Goal: Transaction & Acquisition: Purchase product/service

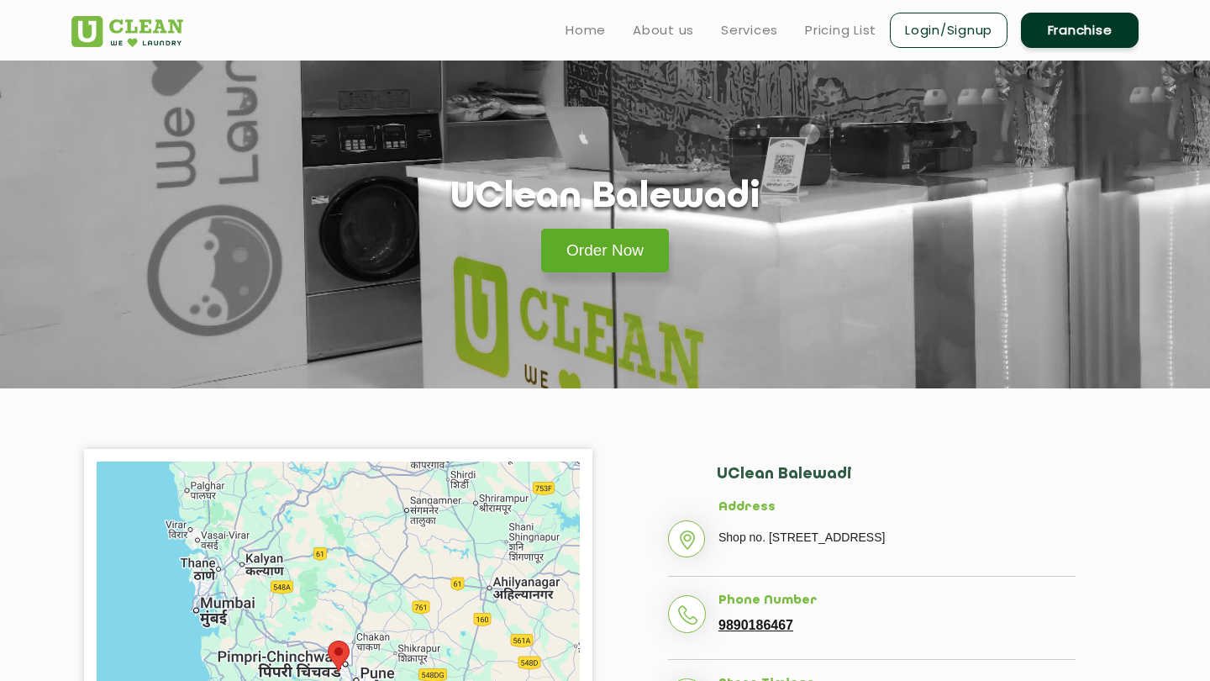
click at [592, 258] on link "Order Now" at bounding box center [605, 251] width 128 height 44
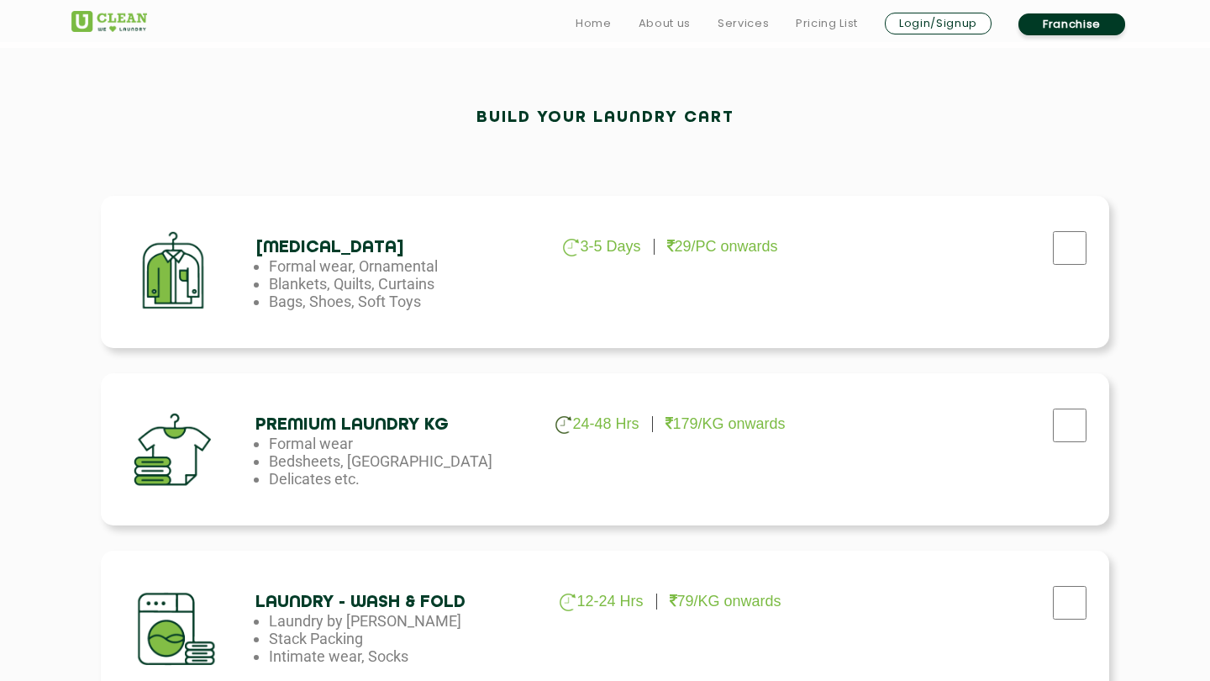
scroll to position [461, 0]
click at [1071, 240] on input "checkbox" at bounding box center [1070, 247] width 42 height 34
checkbox input "true"
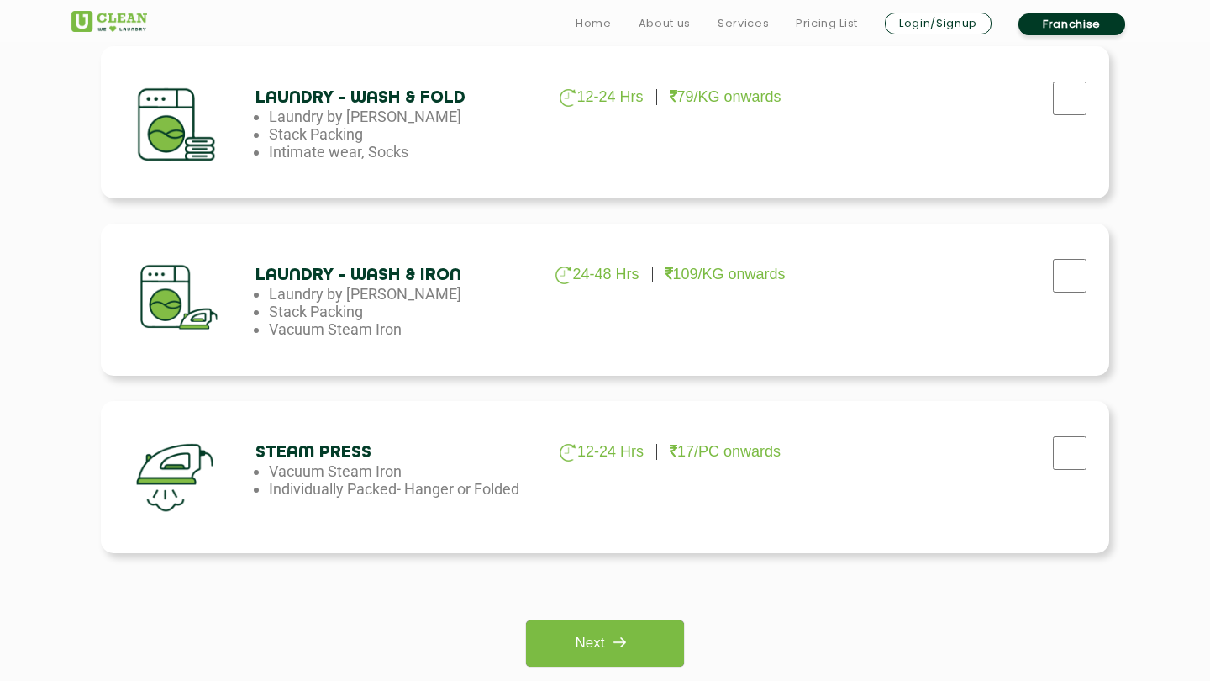
scroll to position [1057, 0]
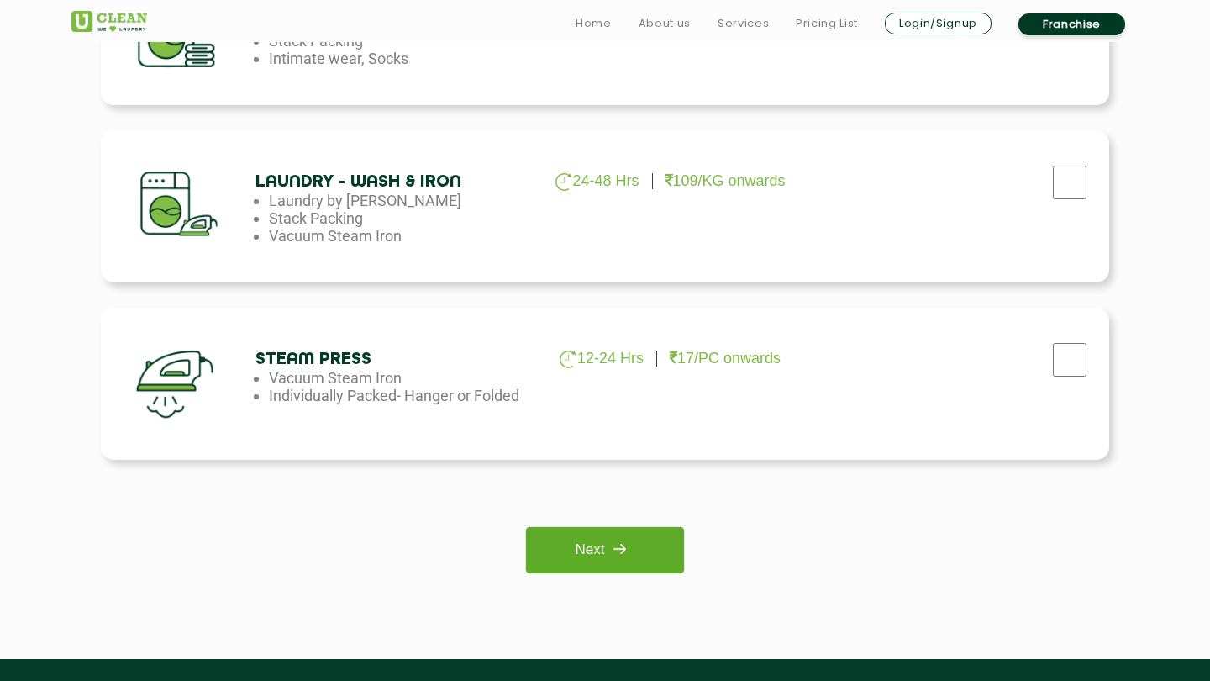
click at [604, 557] on link "Next" at bounding box center [604, 550] width 157 height 46
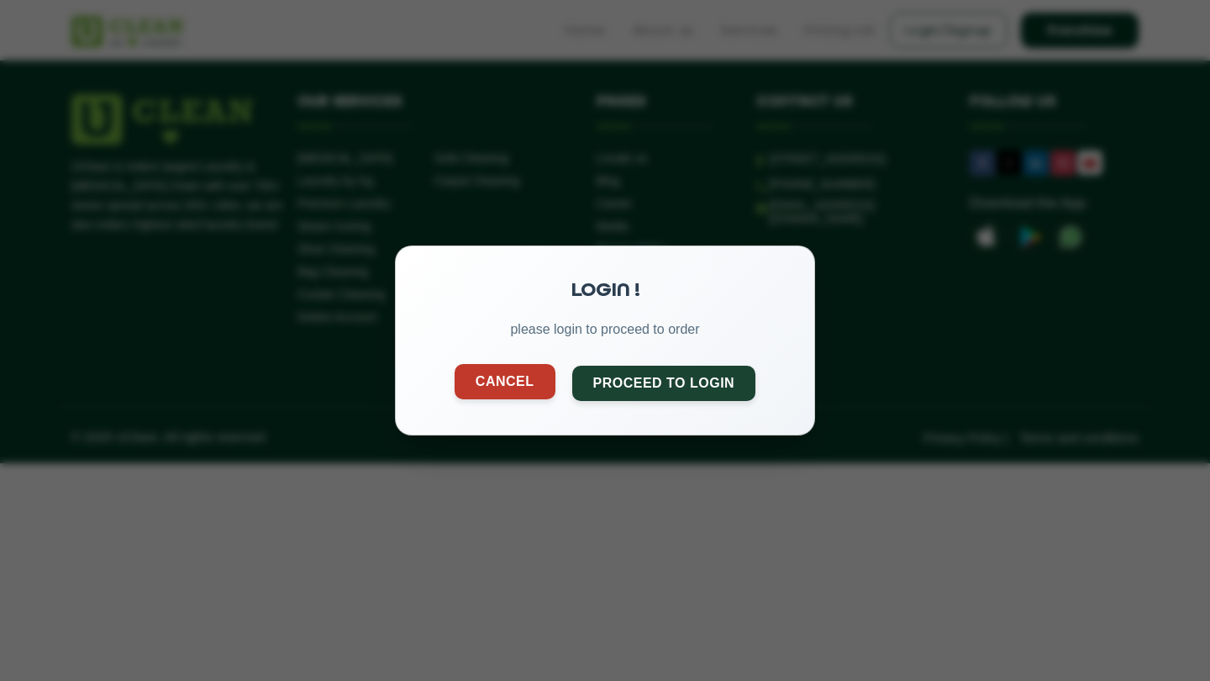
click at [507, 387] on button "Cancel" at bounding box center [505, 381] width 101 height 35
